Goal: Task Accomplishment & Management: Manage account settings

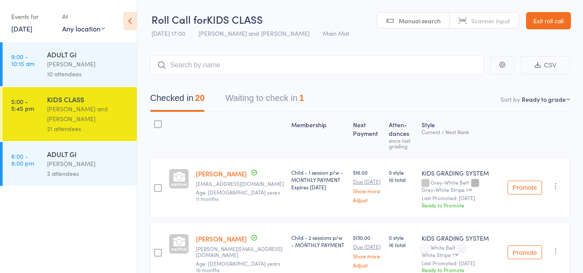
click at [273, 97] on button "Waiting to check in 1" at bounding box center [264, 100] width 78 height 23
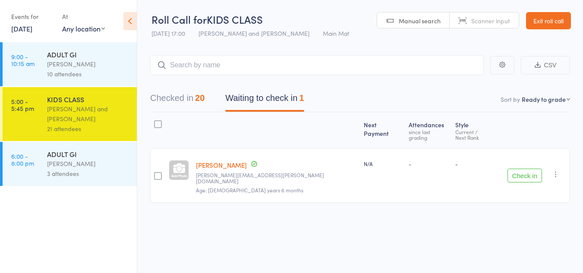
click at [534, 169] on button "Check in" at bounding box center [524, 176] width 35 height 14
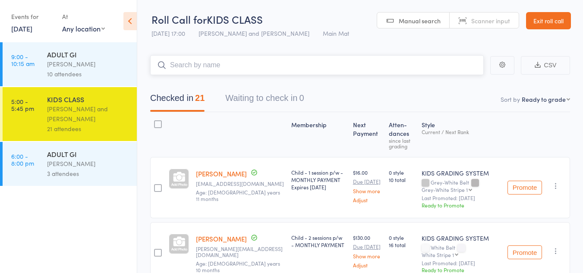
click at [180, 65] on input "search" at bounding box center [316, 65] width 333 height 20
click at [59, 162] on div "Grant Bradshaw" at bounding box center [88, 164] width 82 height 10
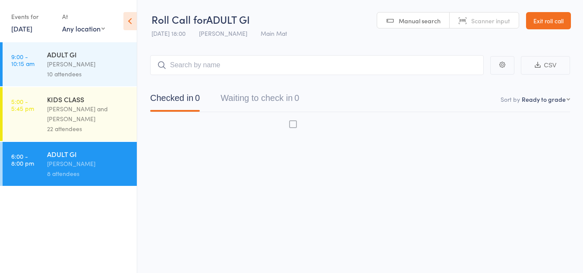
click at [72, 164] on div "Grant Bradshaw" at bounding box center [88, 164] width 82 height 10
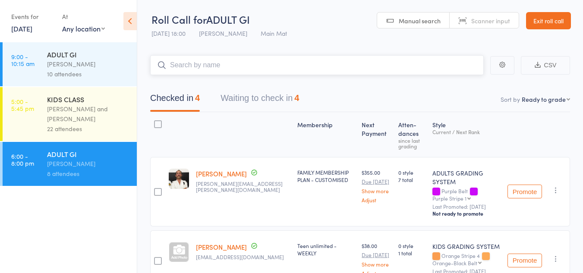
click at [209, 68] on input "search" at bounding box center [316, 65] width 333 height 20
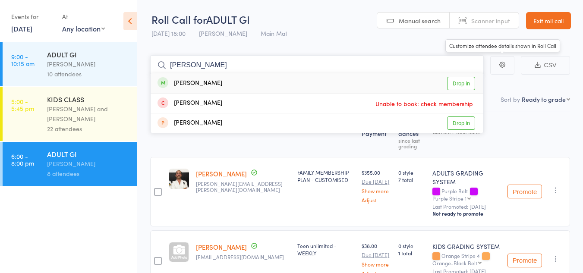
type input "[PERSON_NAME]"
click at [467, 83] on link "Drop in" at bounding box center [461, 83] width 28 height 13
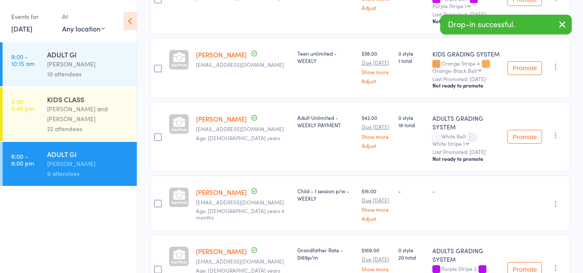
scroll to position [238, 0]
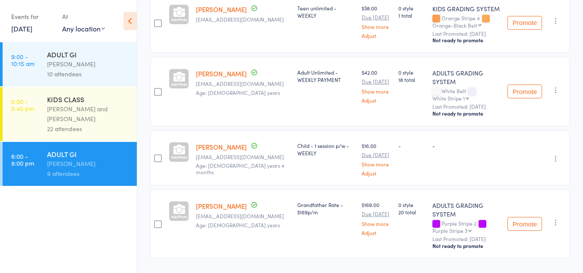
click at [226, 201] on link "[PERSON_NAME]" at bounding box center [221, 205] width 51 height 9
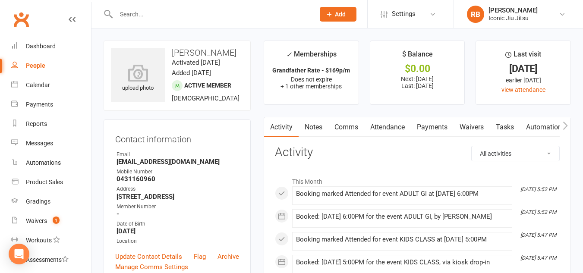
click at [132, 11] on input "text" at bounding box center [210, 14] width 195 height 12
type input "[PERSON_NAME]"
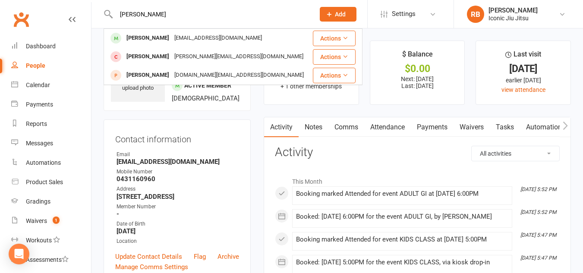
click at [434, 126] on link "Payments" at bounding box center [432, 127] width 43 height 20
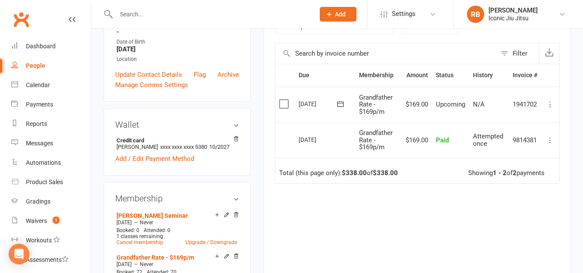
scroll to position [173, 0]
